Goal: Find specific page/section: Find specific page/section

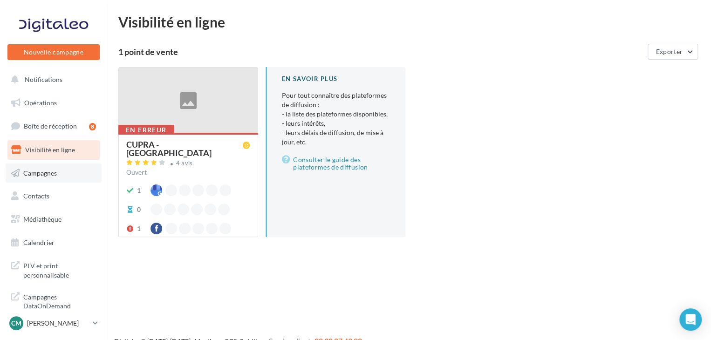
click at [50, 170] on span "Campagnes" at bounding box center [40, 173] width 34 height 8
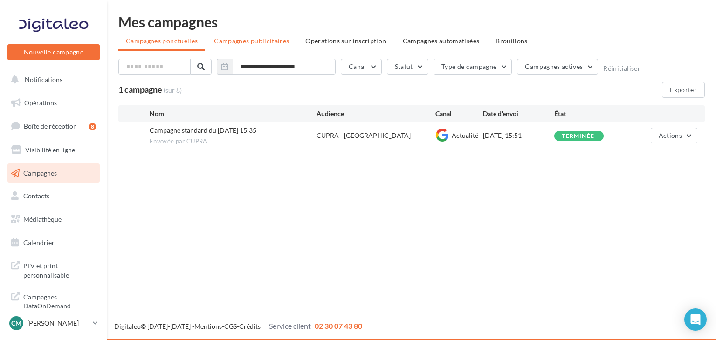
click at [255, 38] on span "Campagnes publicitaires" at bounding box center [251, 41] width 75 height 8
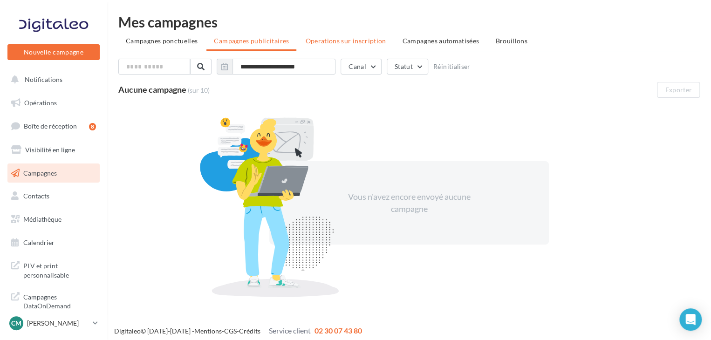
click at [321, 40] on span "Operations sur inscription" at bounding box center [345, 41] width 81 height 8
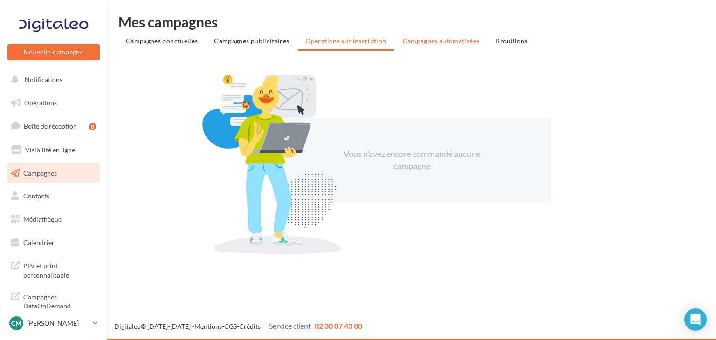
click at [406, 45] on li "Campagnes automatisées" at bounding box center [441, 41] width 92 height 17
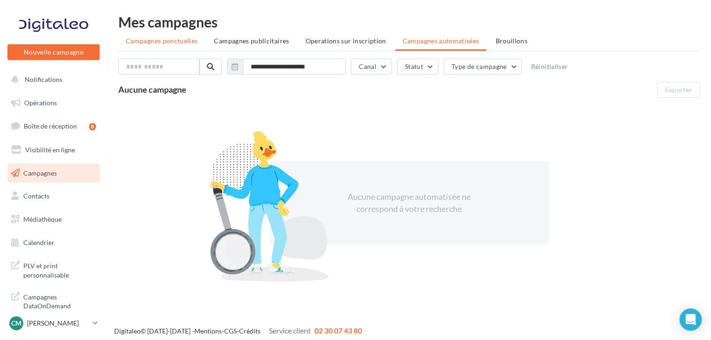
click at [175, 41] on span "Campagnes ponctuelles" at bounding box center [162, 41] width 72 height 8
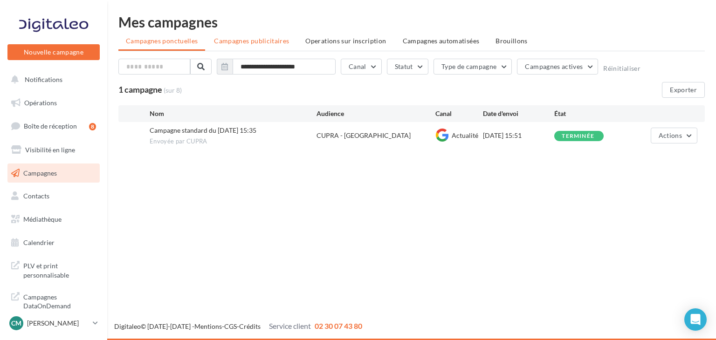
click at [242, 40] on span "Campagnes publicitaires" at bounding box center [251, 41] width 75 height 8
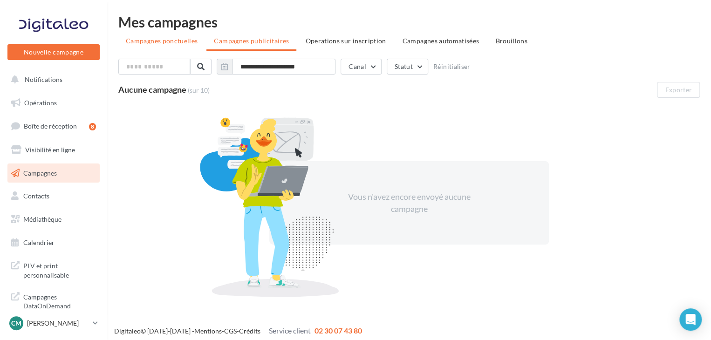
click at [181, 41] on span "Campagnes ponctuelles" at bounding box center [162, 41] width 72 height 8
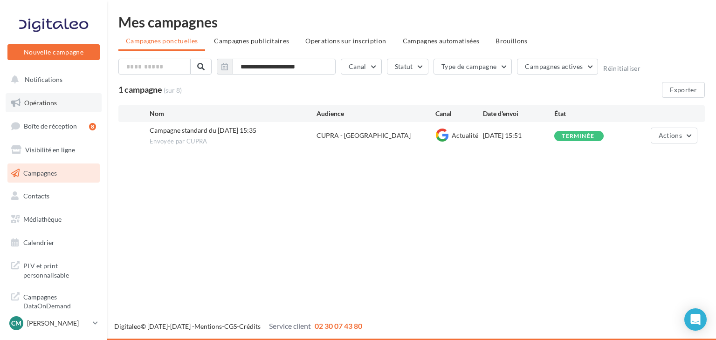
click at [38, 103] on span "Opérations" at bounding box center [40, 103] width 33 height 8
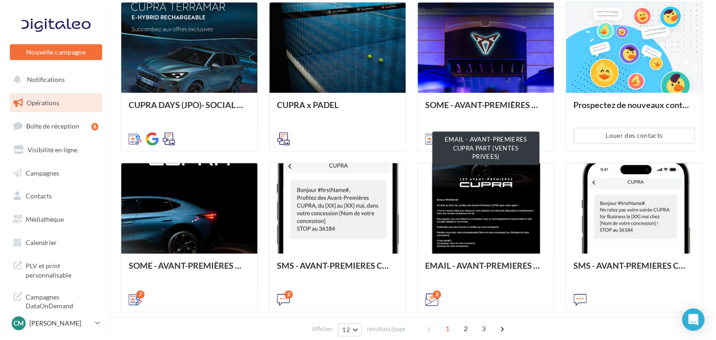
scroll to position [479, 0]
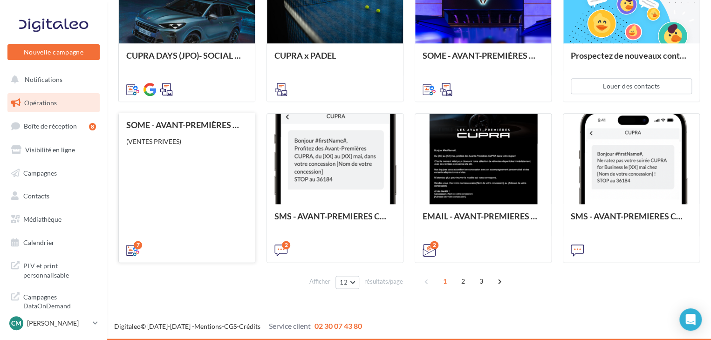
click at [205, 152] on div "SOME - AVANT-PREMIÈRES CUPRA PART (VENTES PRIVEES) (VENTES PRIVEES)" at bounding box center [186, 187] width 121 height 134
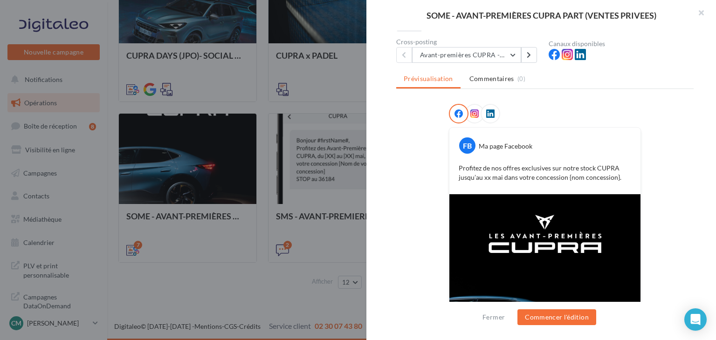
scroll to position [90, 0]
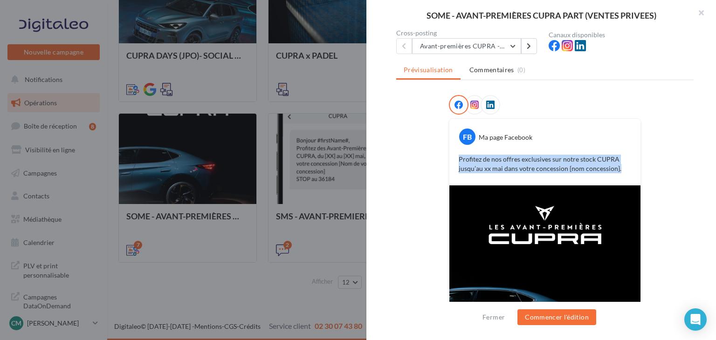
drag, startPoint x: 457, startPoint y: 158, endPoint x: 621, endPoint y: 167, distance: 165.2
click at [621, 167] on p "Profitez de nos offres exclusives sur notre stock CUPRA jusqu’au xx mai dans vo…" at bounding box center [544, 164] width 172 height 19
copy p "Profitez de nos offres exclusives sur notre stock CUPRA jusqu’au xx mai dans vo…"
